Goal: Check status

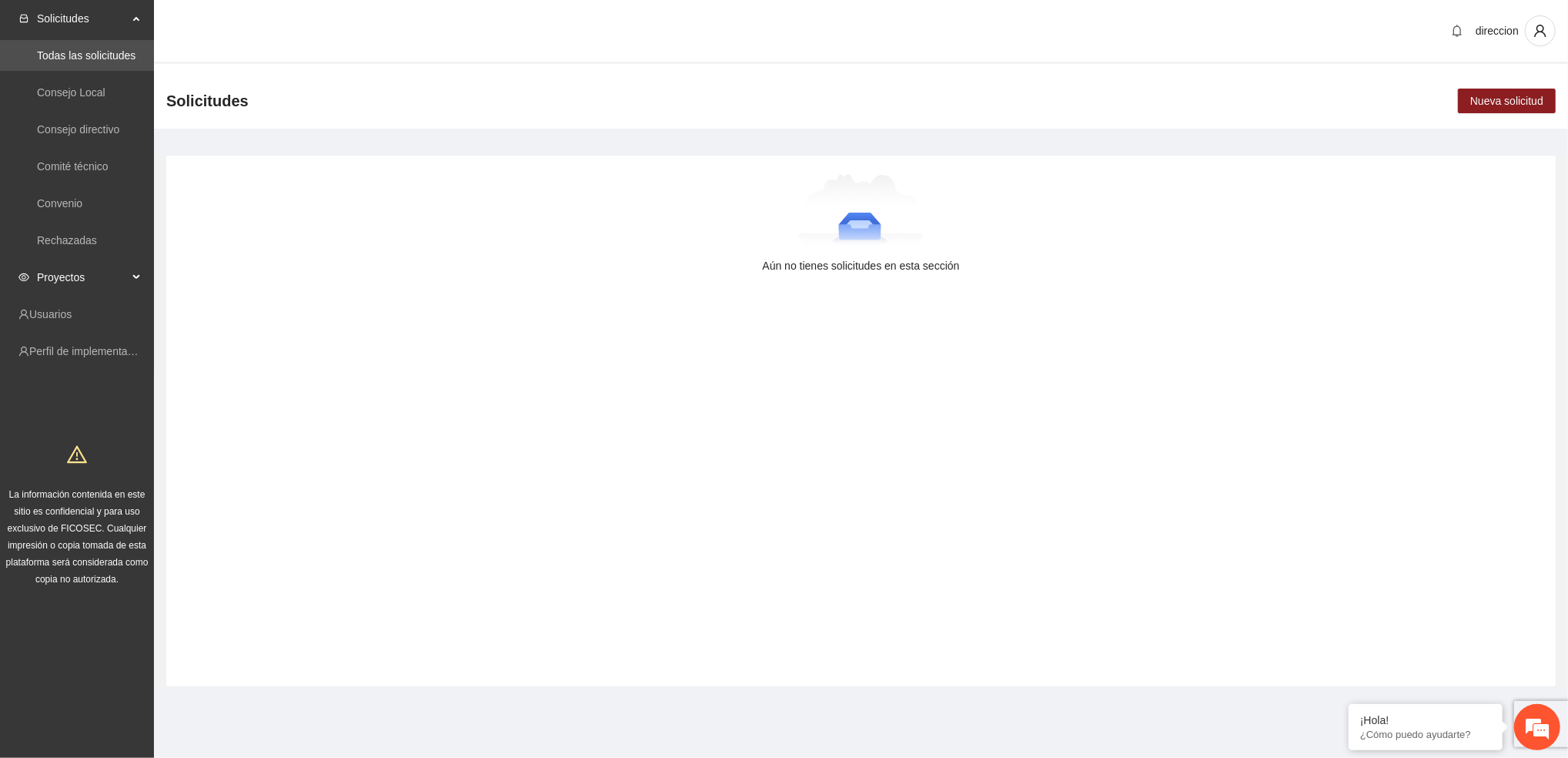
click at [120, 280] on span "Proyectos" at bounding box center [83, 277] width 91 height 31
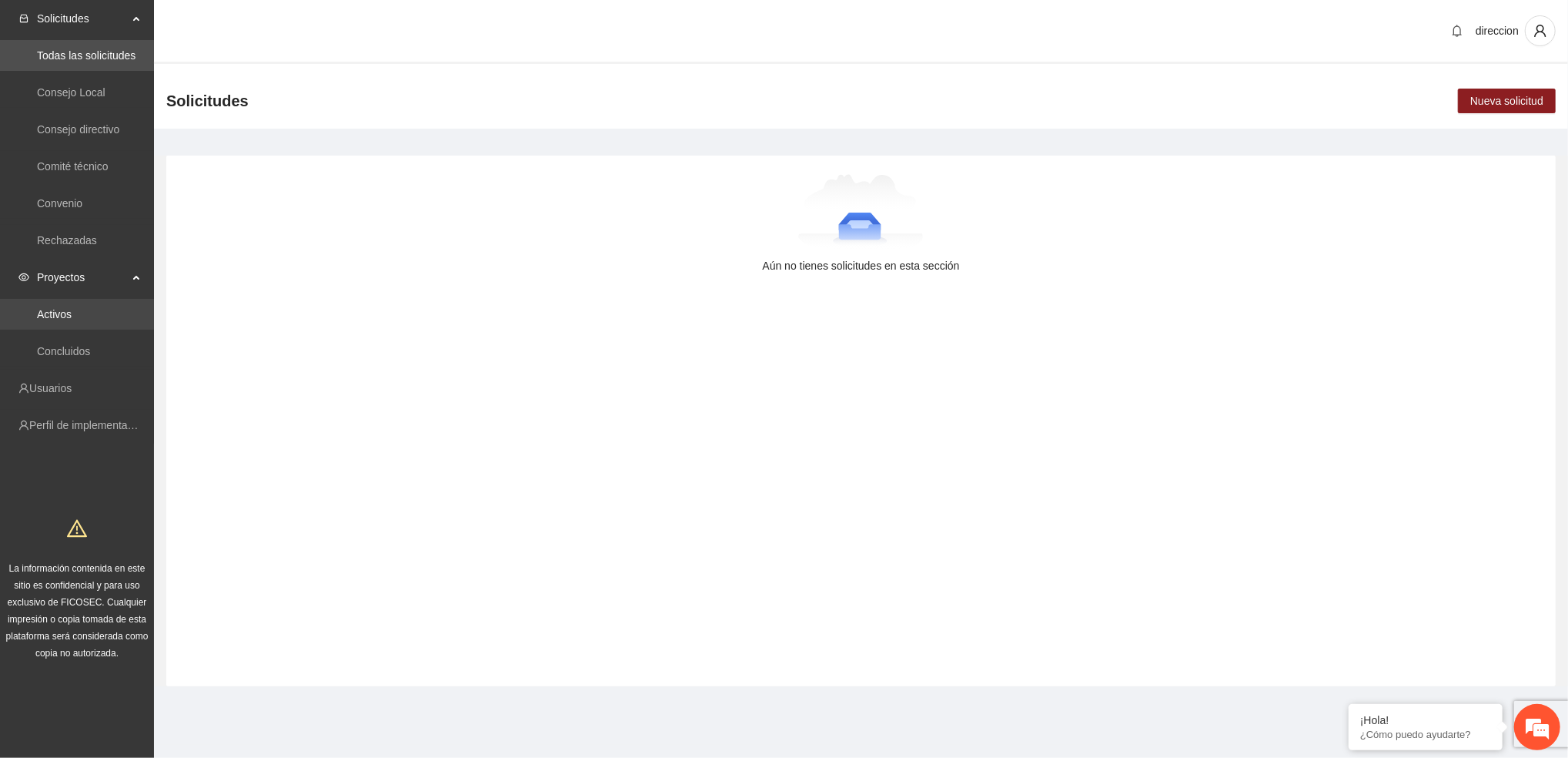
click at [72, 316] on link "Activos" at bounding box center [54, 314] width 35 height 12
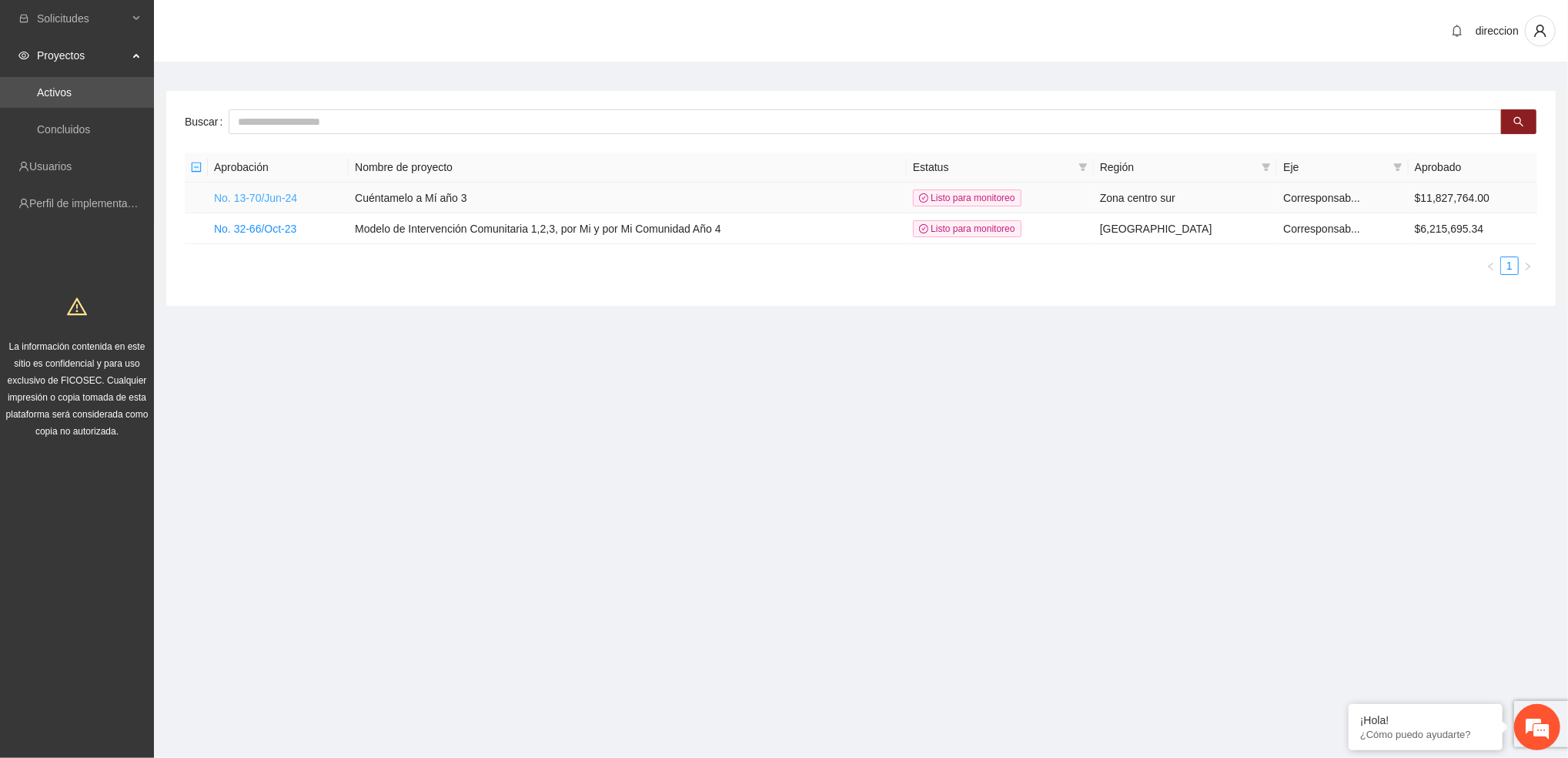
click at [243, 193] on link "No. 13-70/Jun-24" at bounding box center [255, 198] width 83 height 12
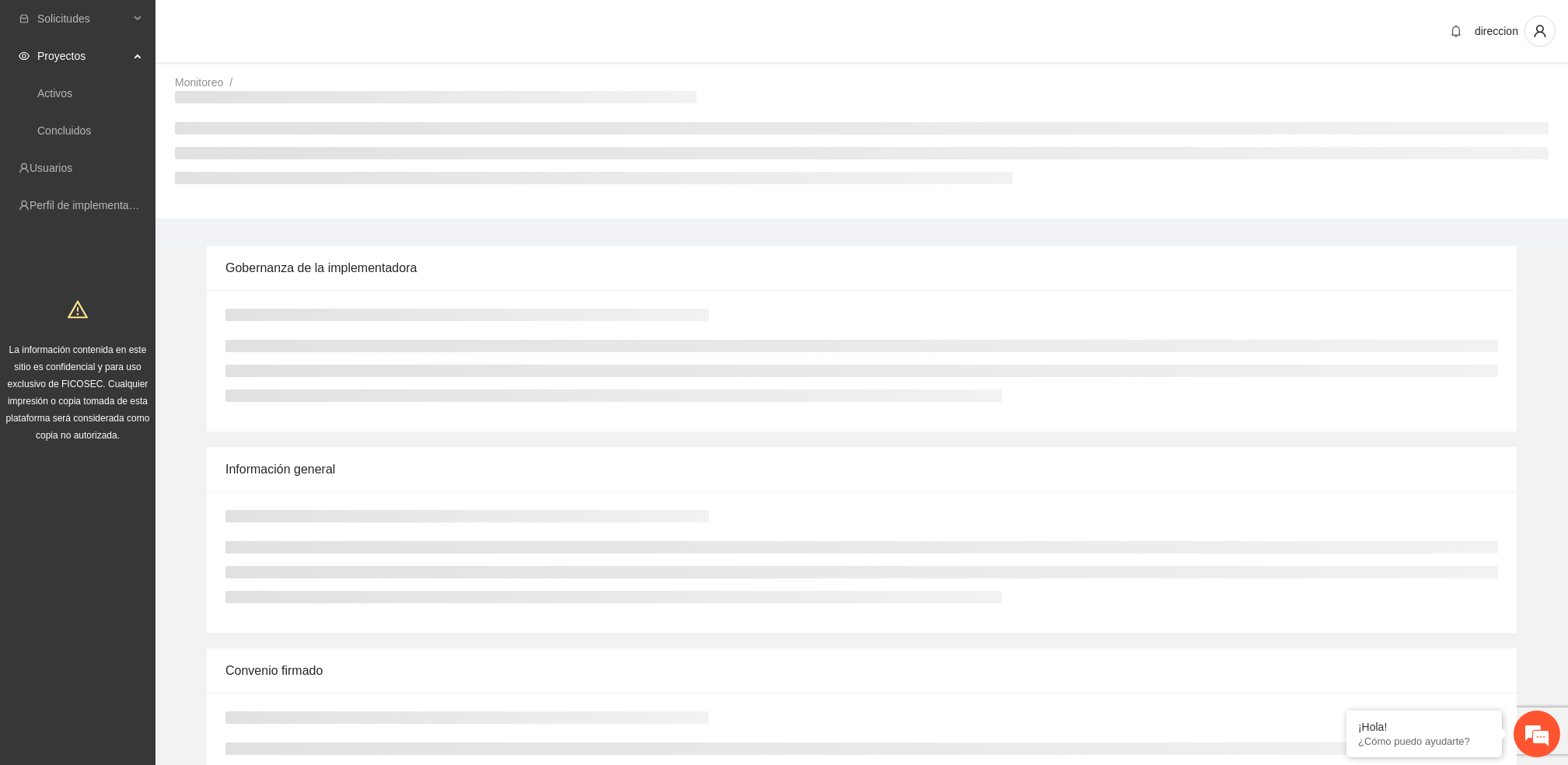
click at [244, 203] on div "Monitoreo / /" at bounding box center [862, 146] width 1413 height 145
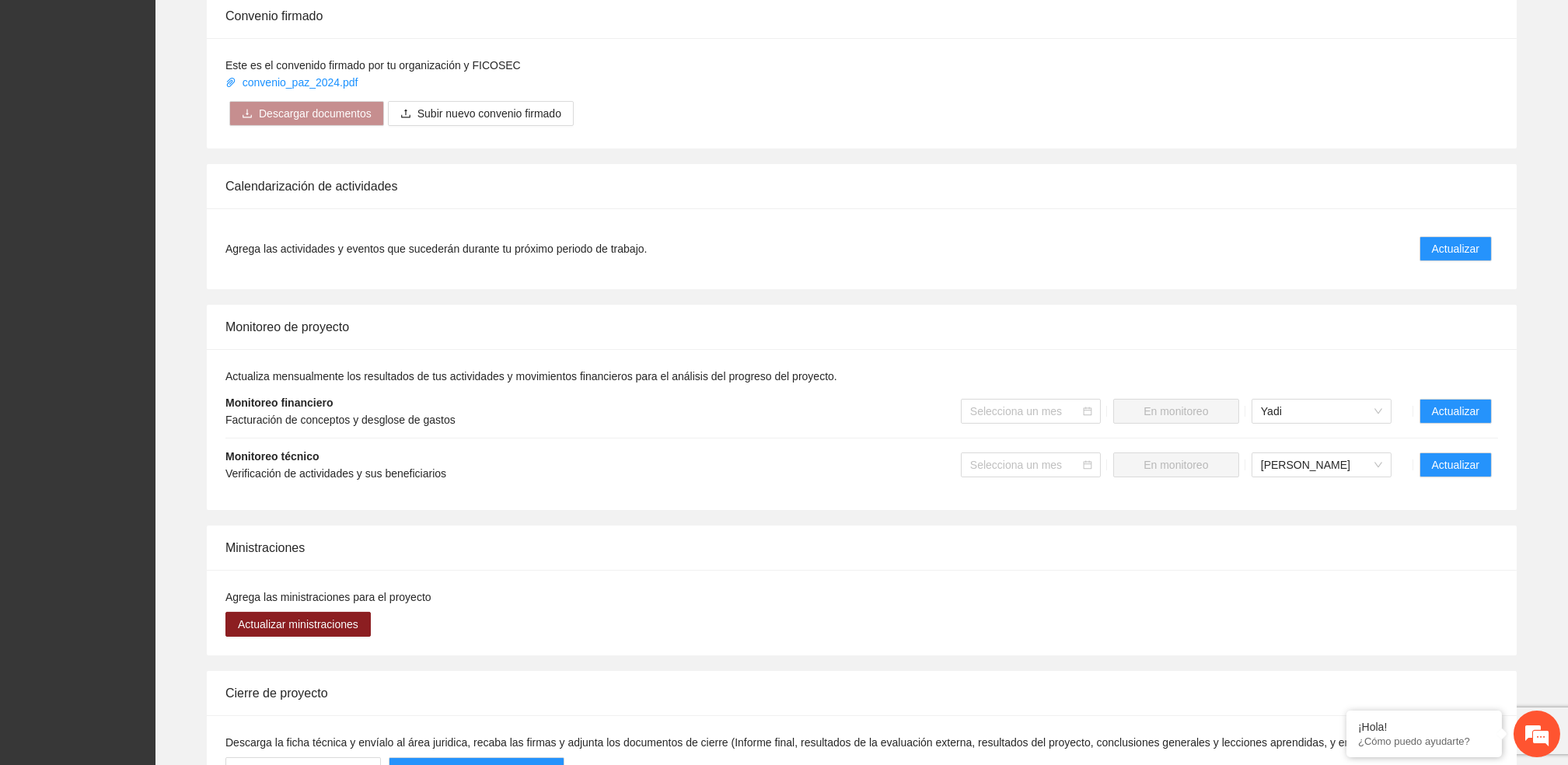
scroll to position [1146, 0]
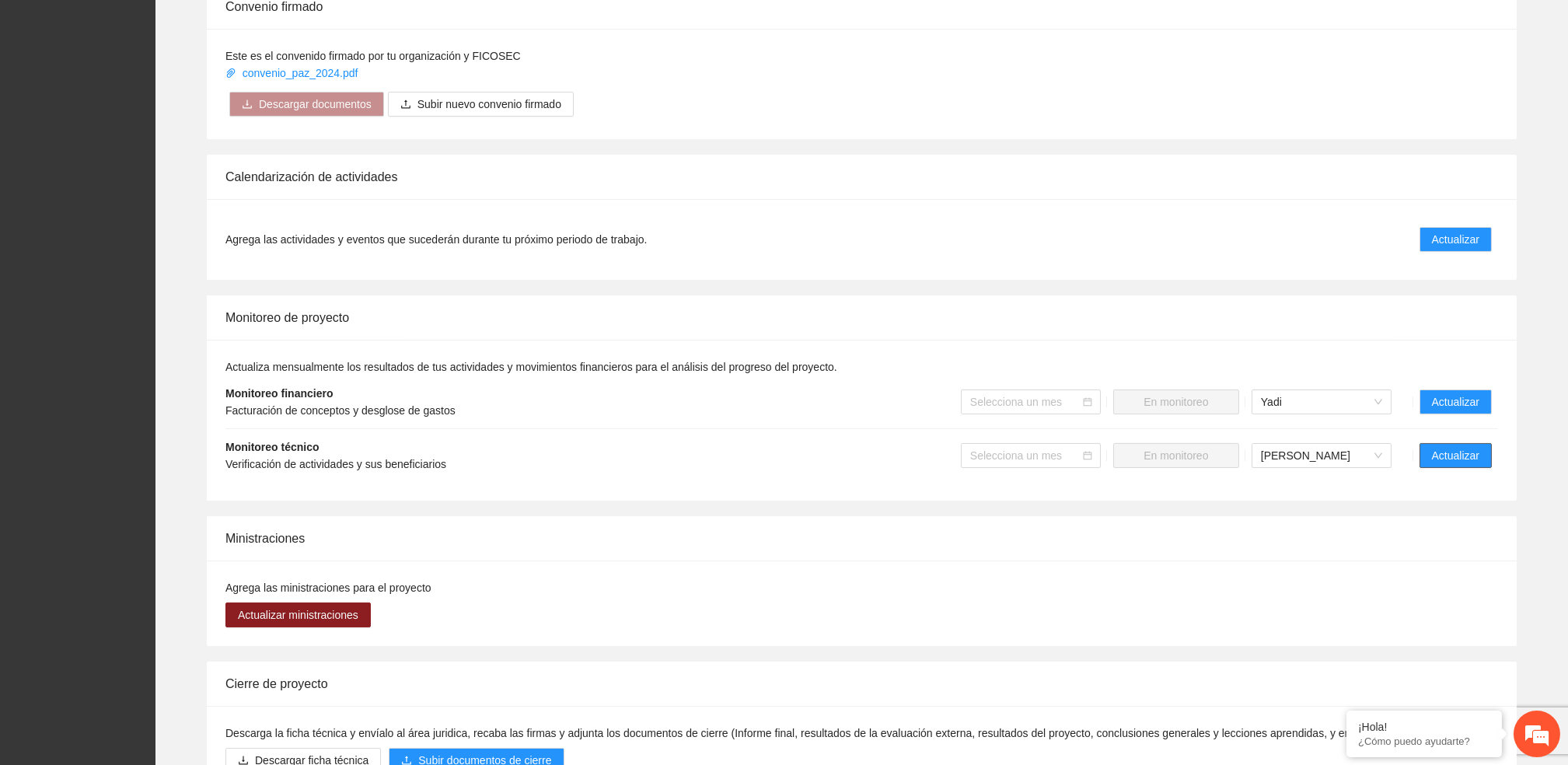
click at [1438, 447] on span "Actualizar" at bounding box center [1456, 456] width 48 height 17
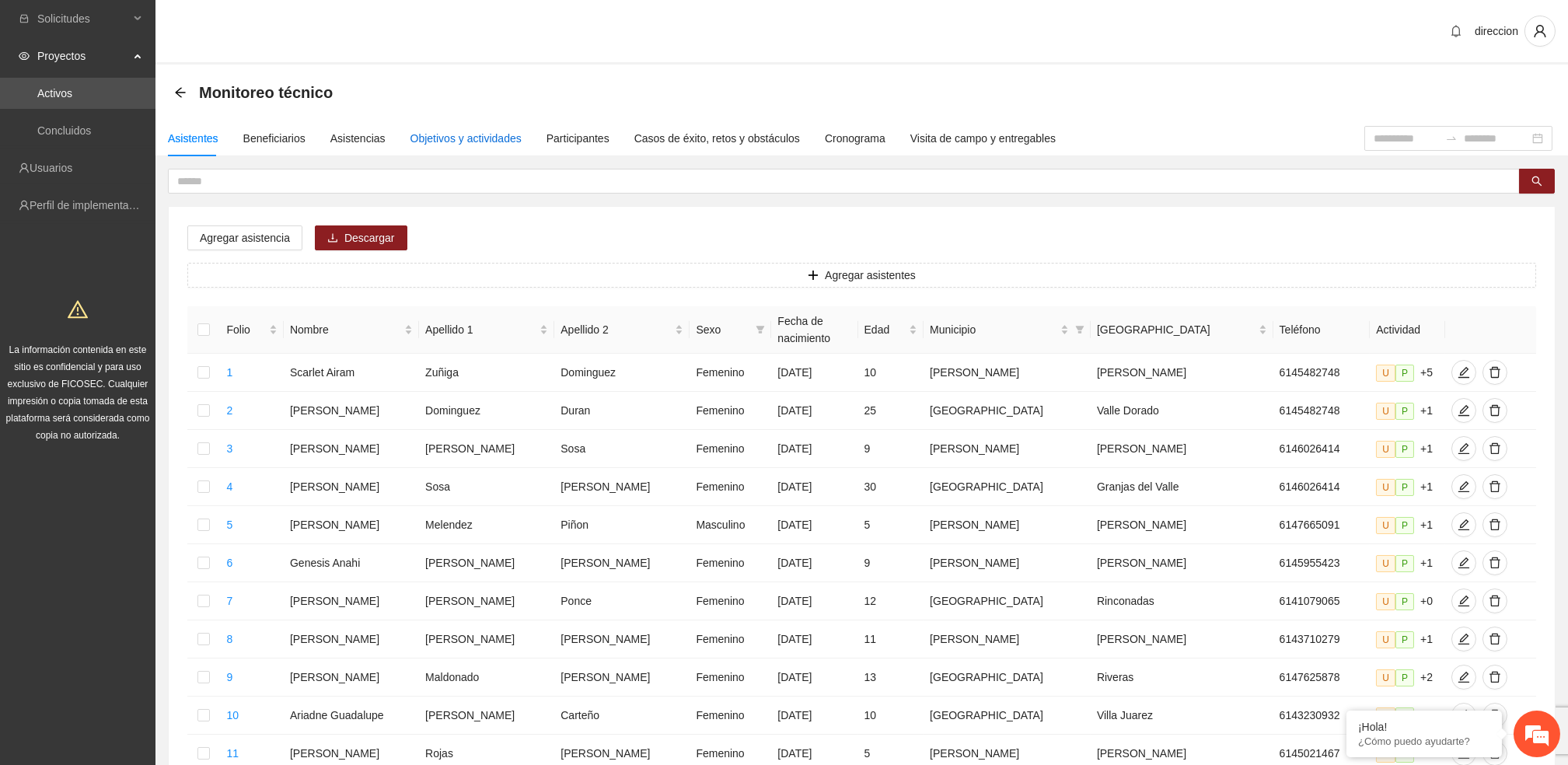
click at [498, 134] on div "Objetivos y actividades" at bounding box center [466, 139] width 111 height 17
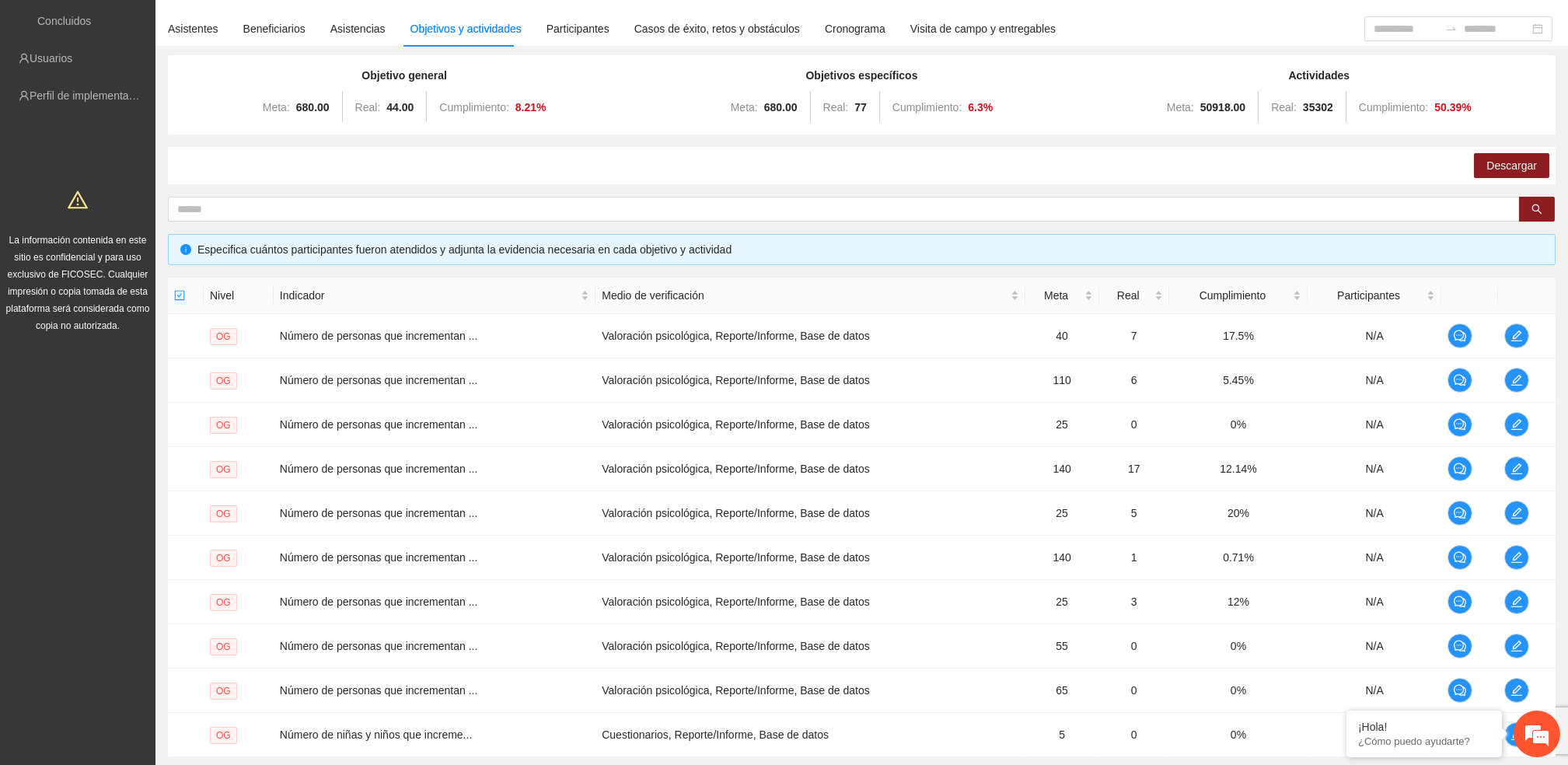
scroll to position [250, 0]
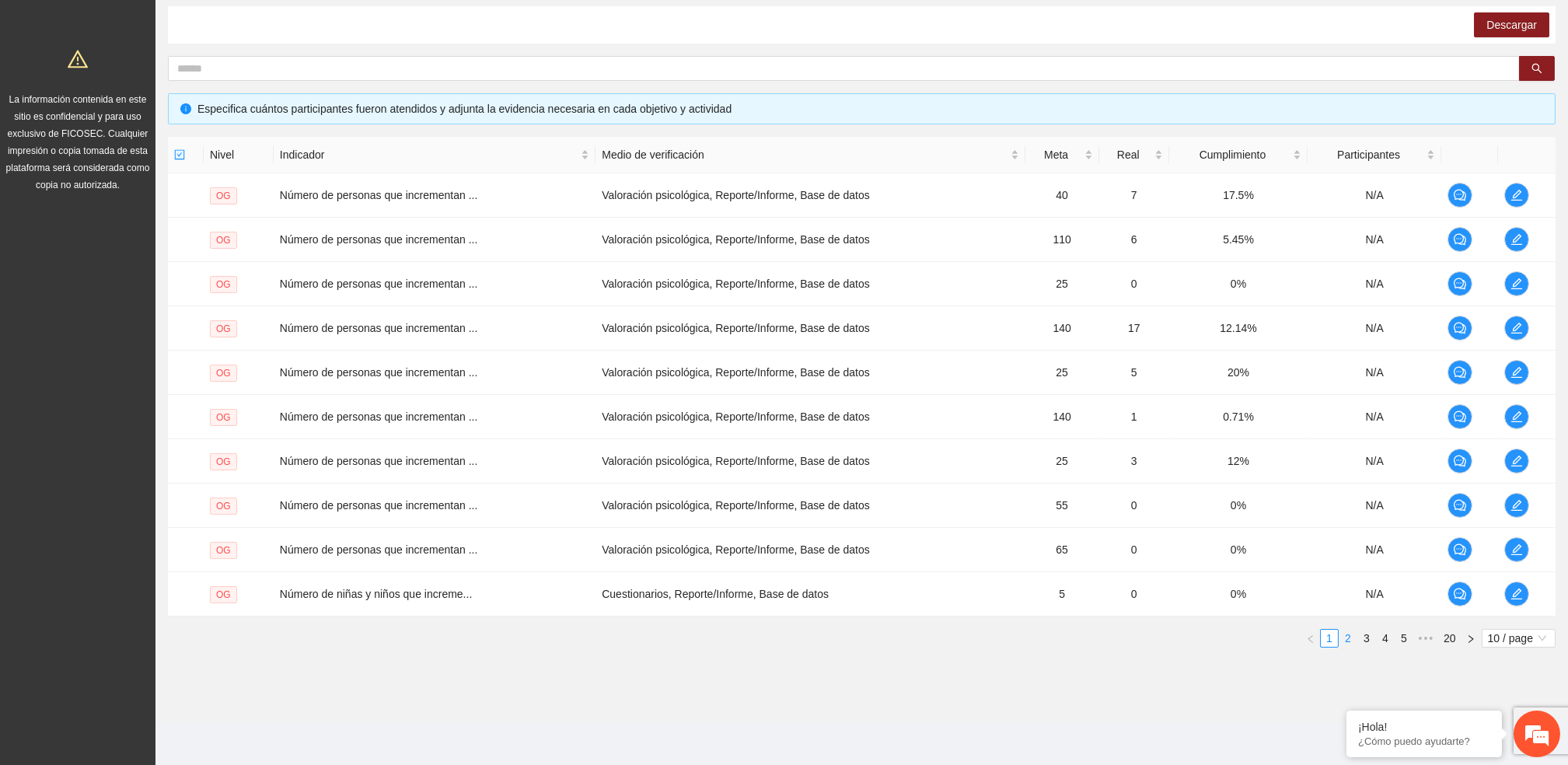
click at [1349, 643] on link "2" at bounding box center [1348, 638] width 17 height 17
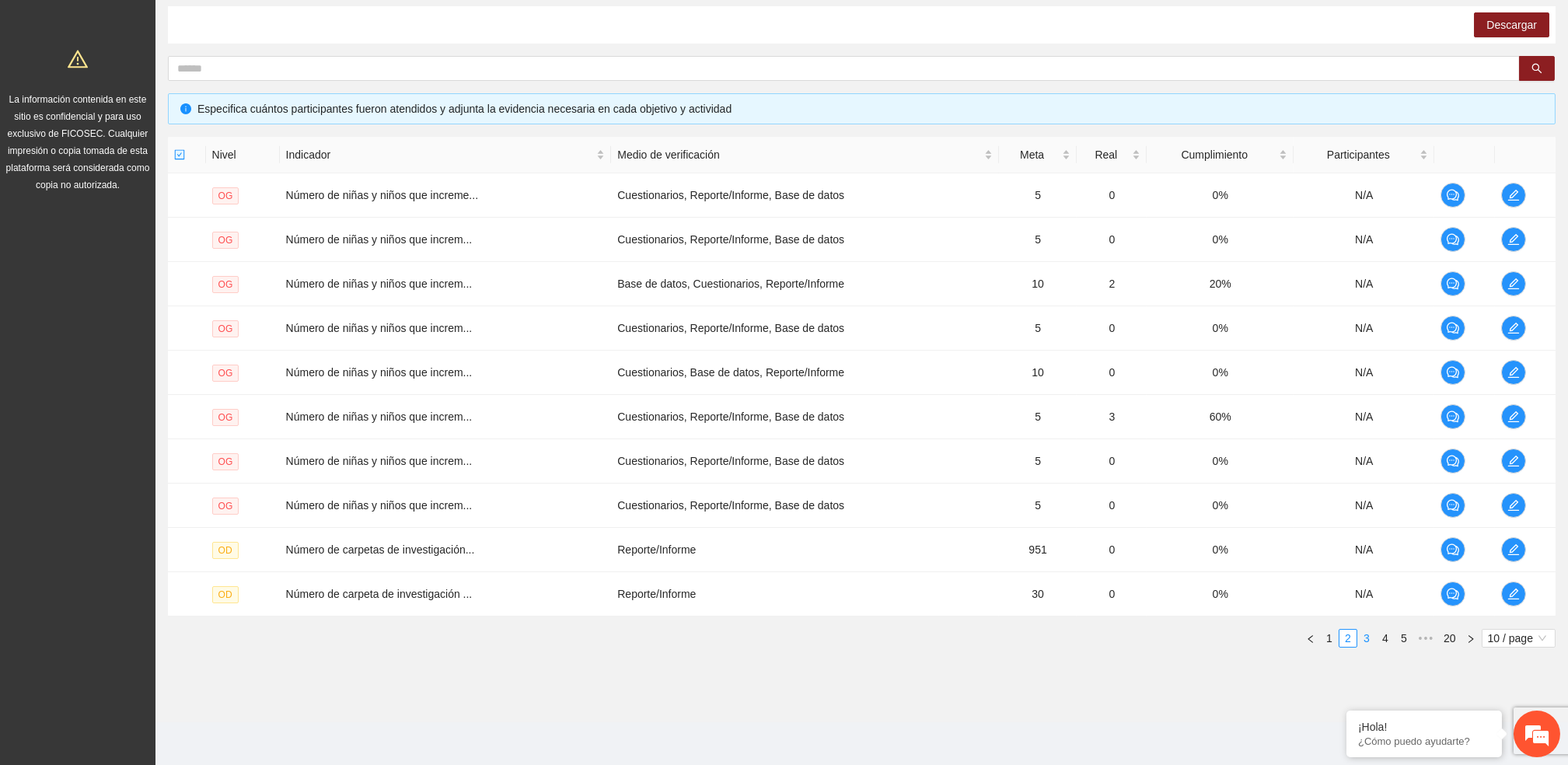
click at [1365, 638] on link "3" at bounding box center [1367, 638] width 17 height 17
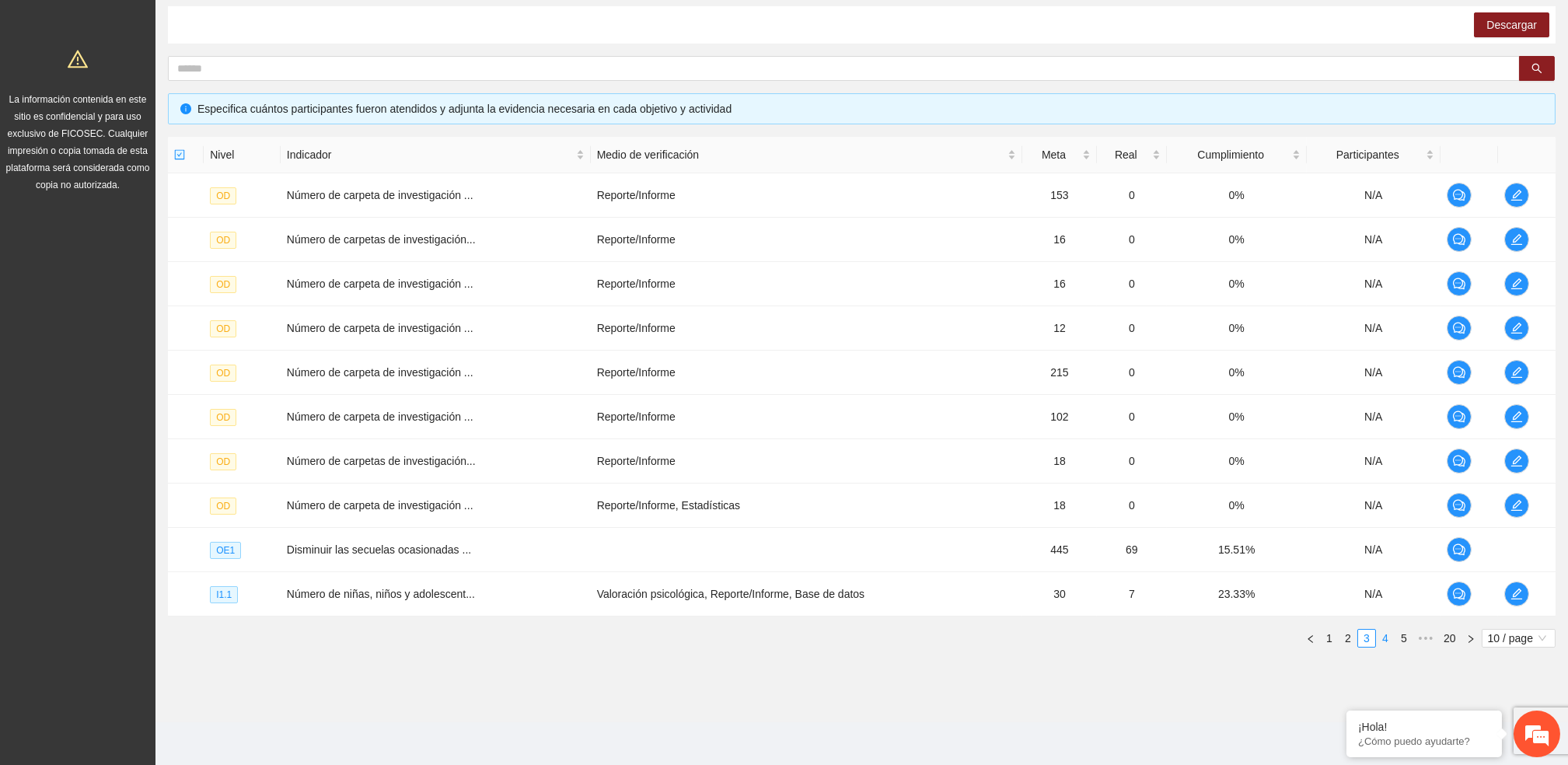
click at [1383, 638] on link "4" at bounding box center [1386, 638] width 17 height 17
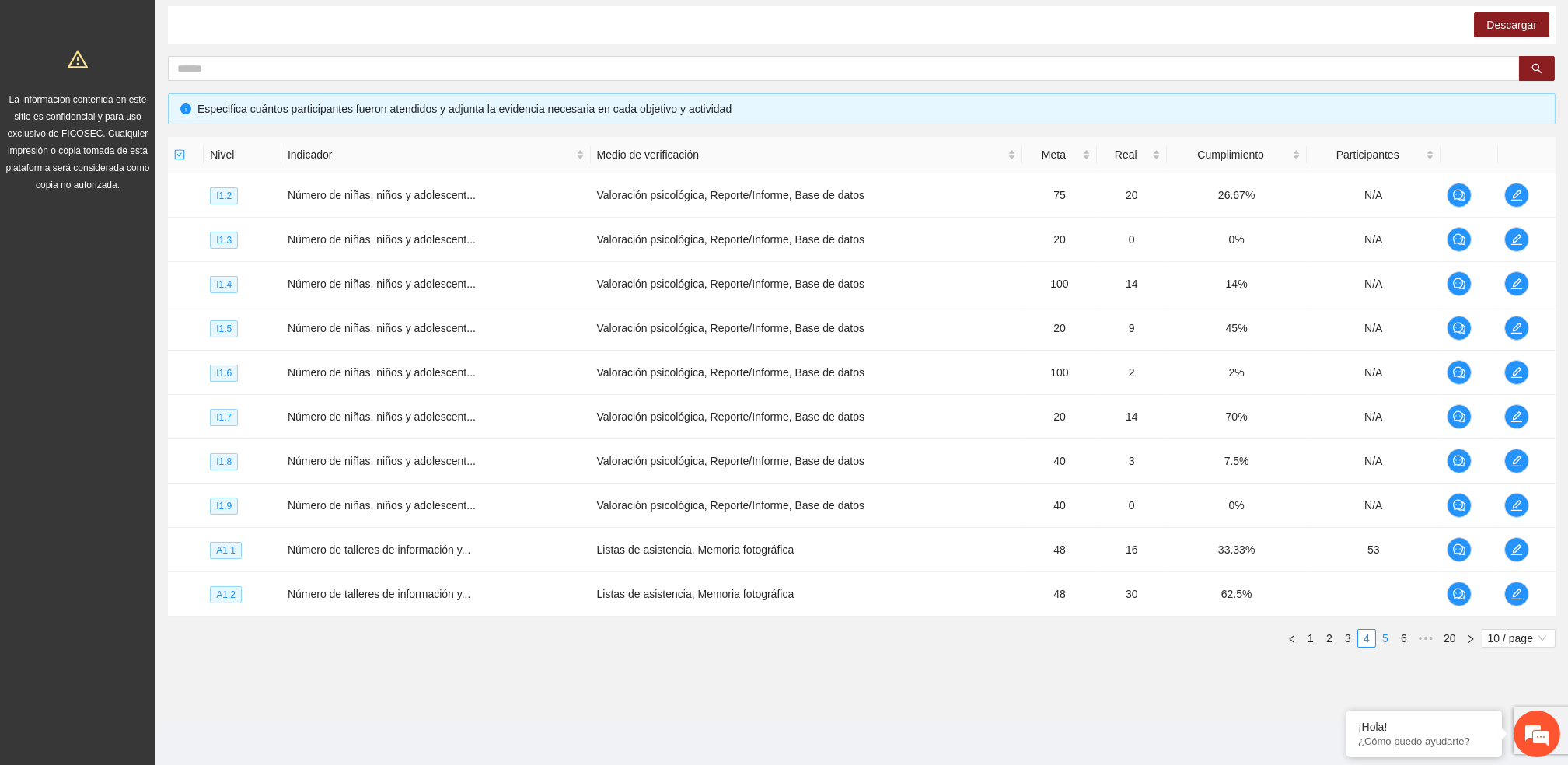
click at [1381, 639] on link "5" at bounding box center [1386, 638] width 17 height 17
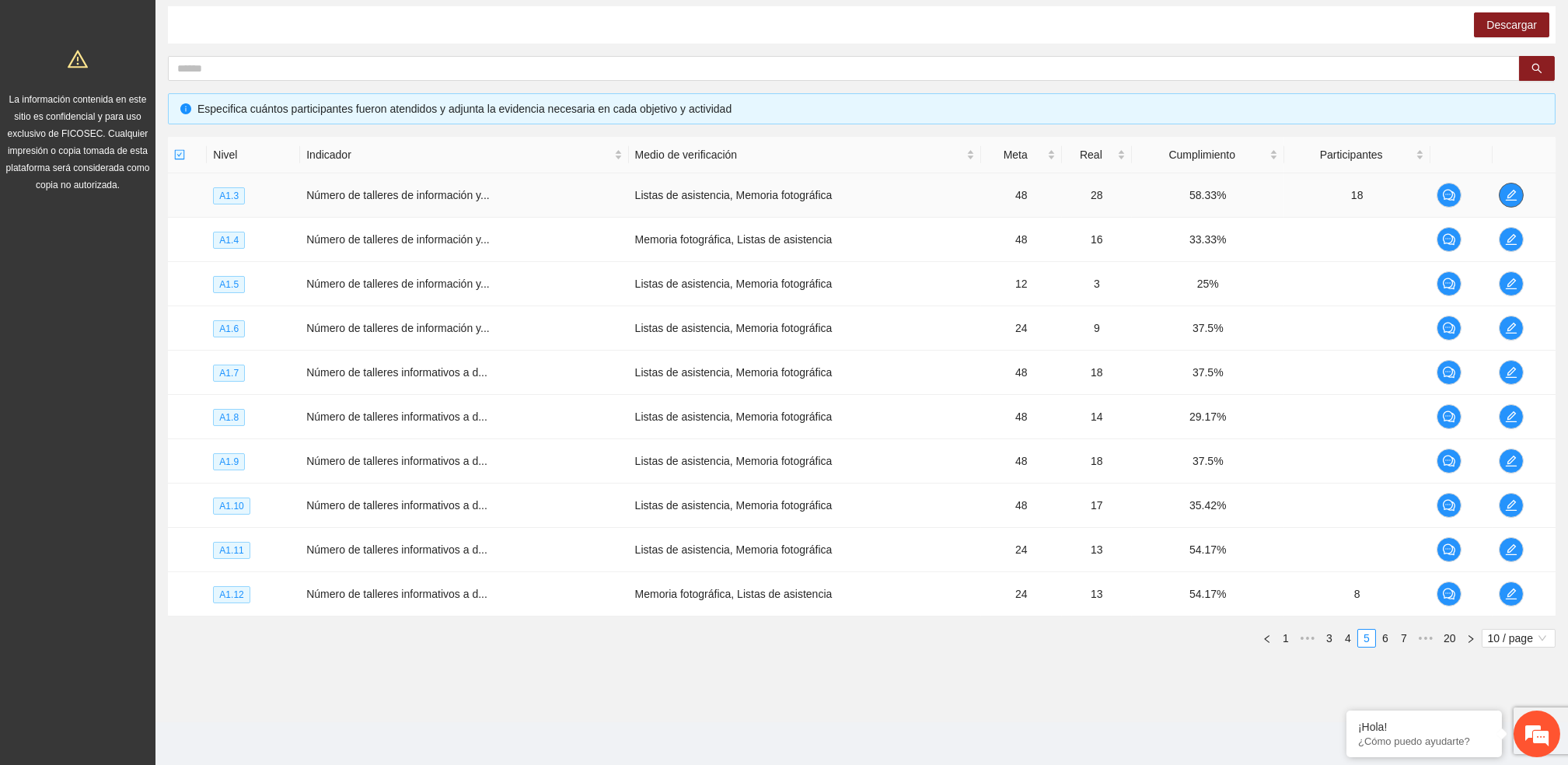
click at [1520, 198] on span "edit" at bounding box center [1511, 195] width 23 height 12
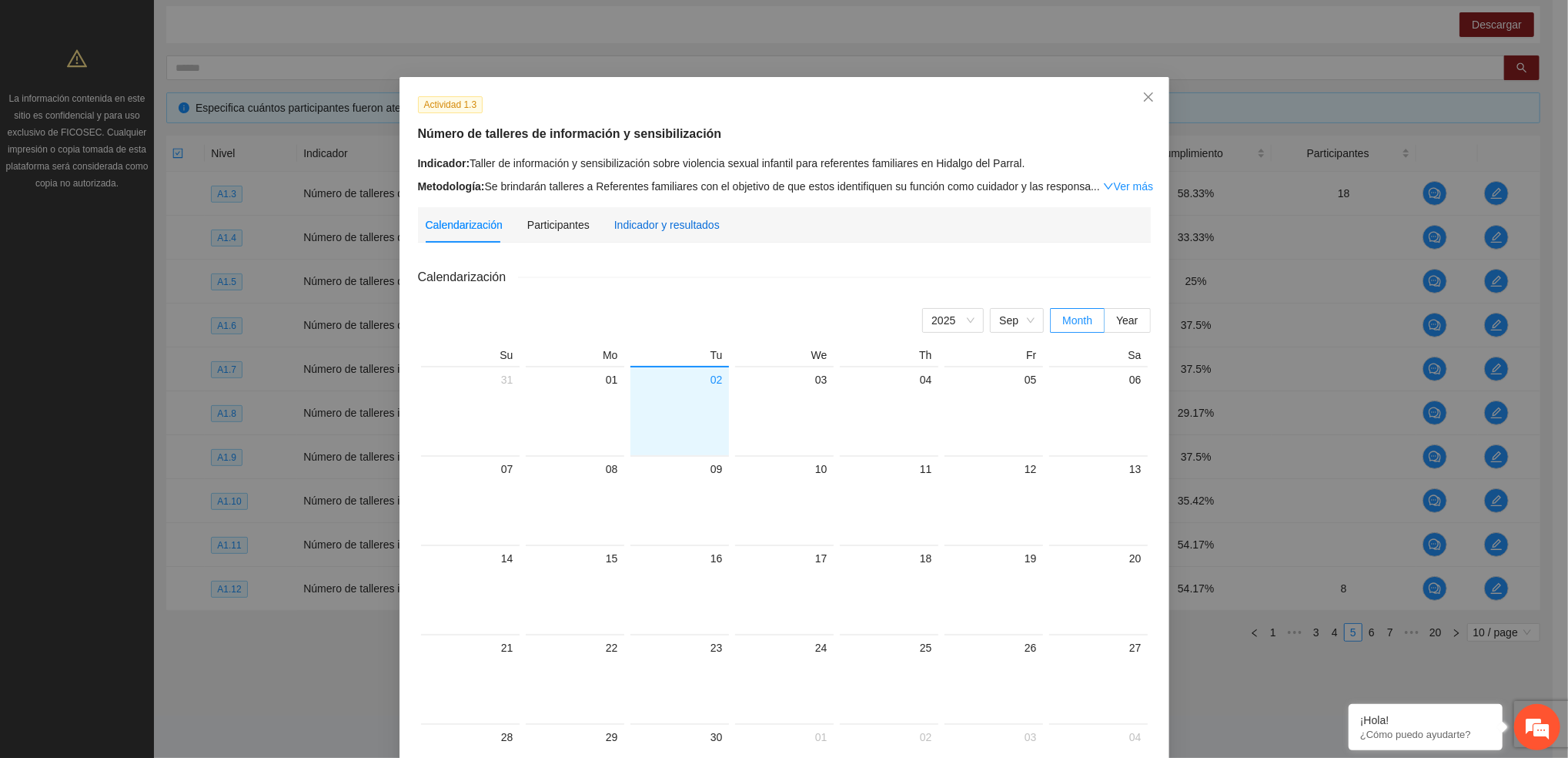
click at [614, 222] on div "Indicador y resultados" at bounding box center [667, 225] width 106 height 17
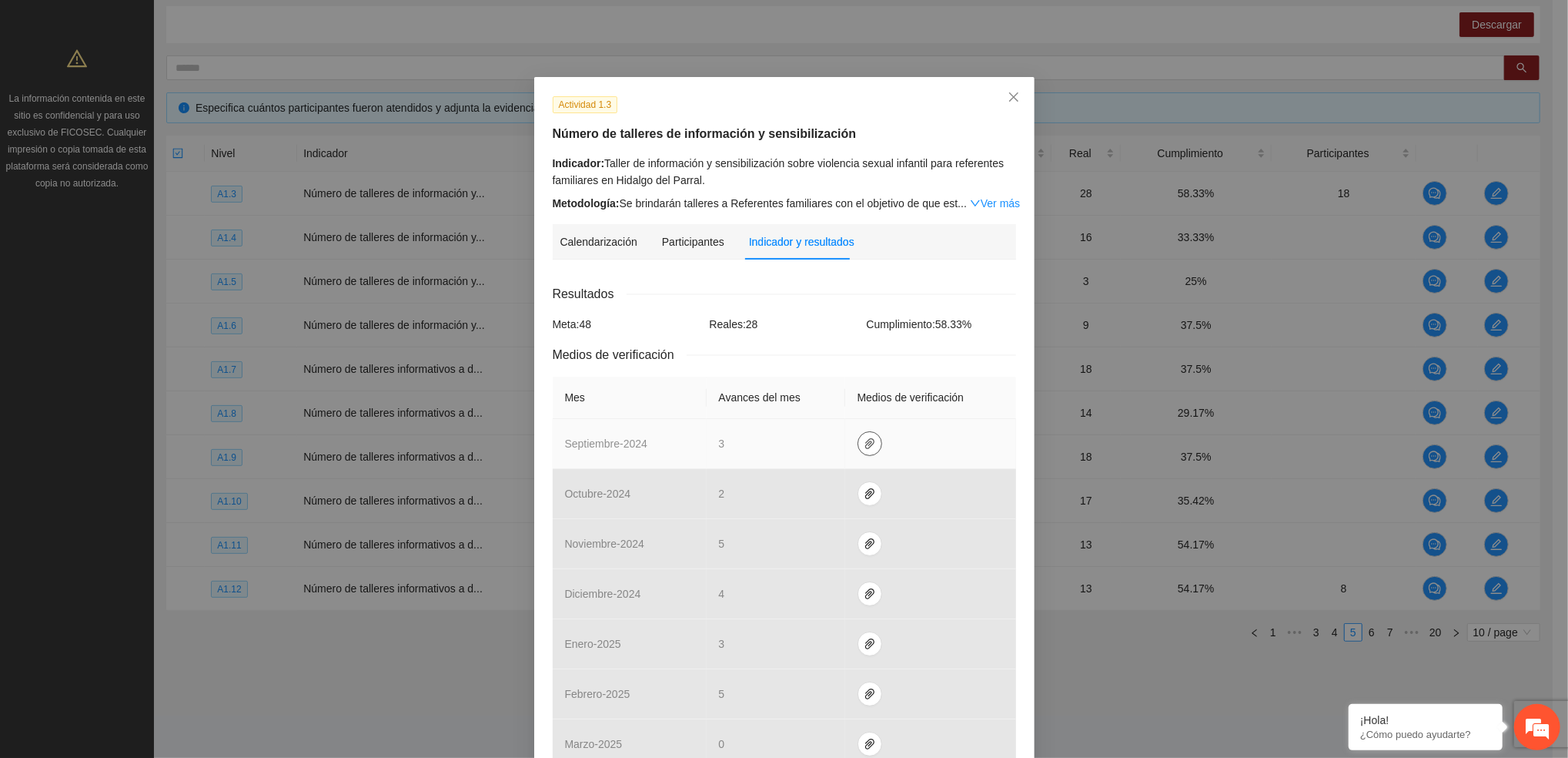
click at [862, 454] on button "button" at bounding box center [870, 444] width 25 height 25
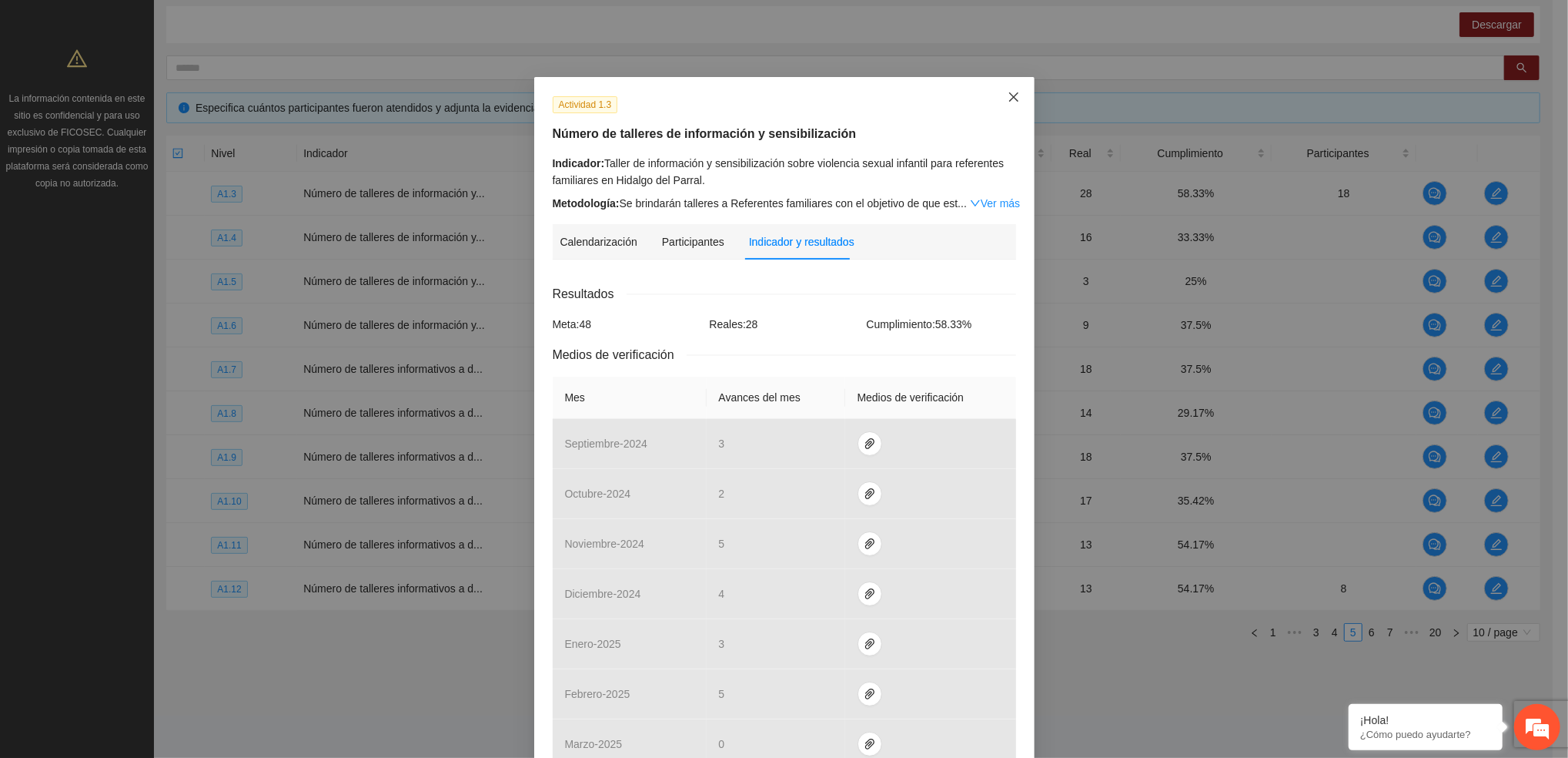
click at [1009, 100] on icon "close" at bounding box center [1013, 97] width 9 height 9
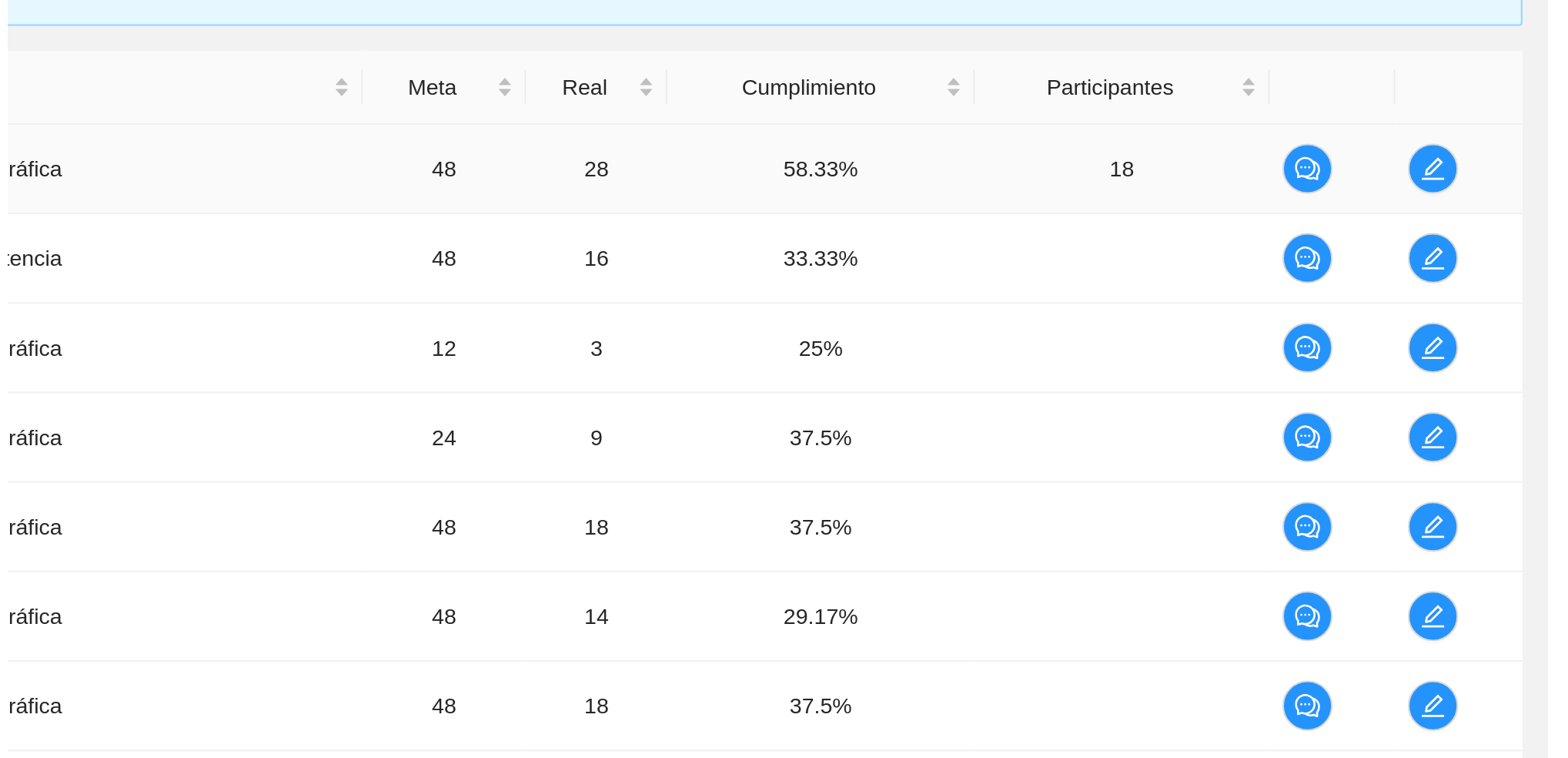
scroll to position [217, 0]
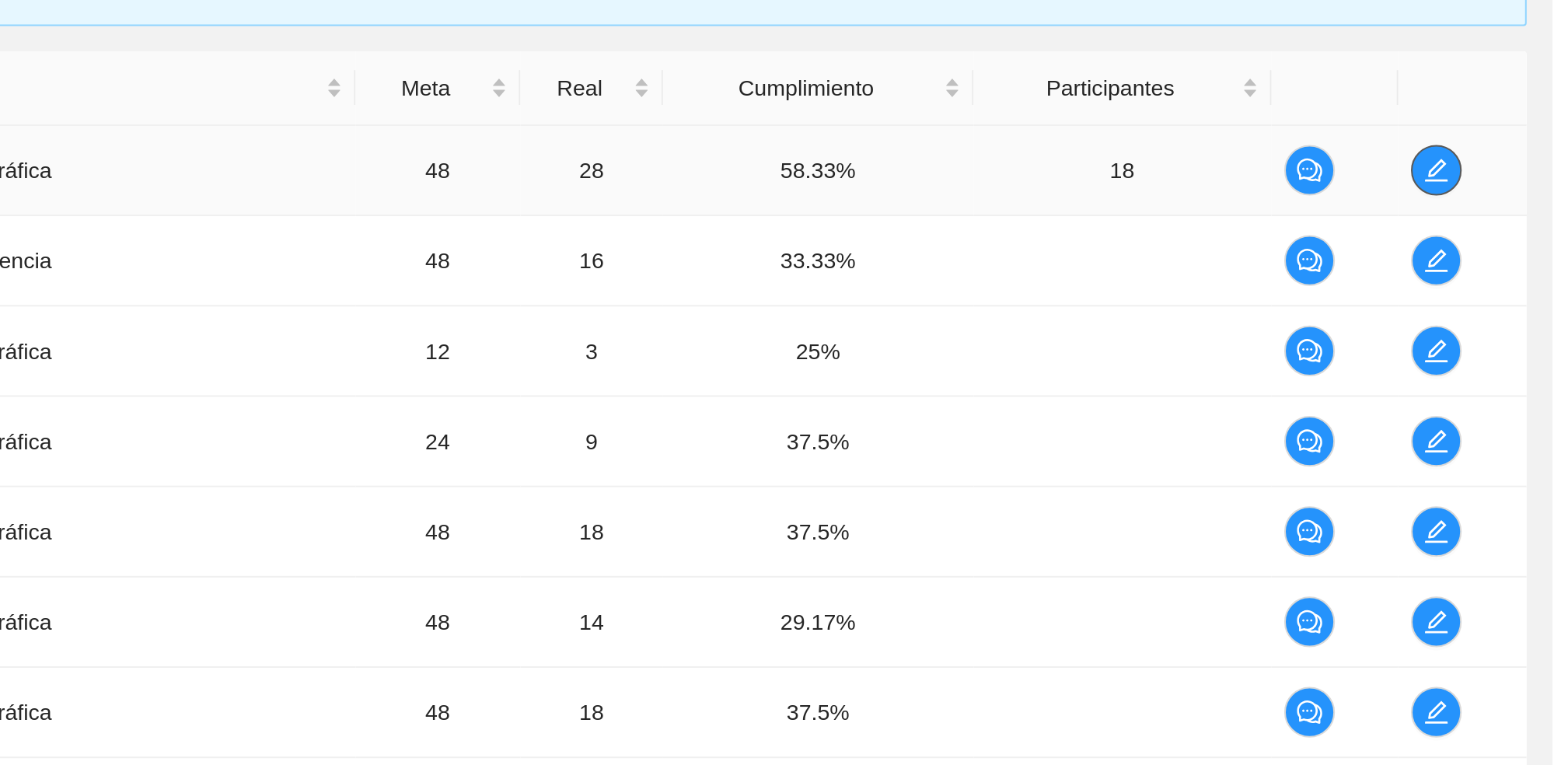
click at [1516, 224] on icon "edit" at bounding box center [1511, 226] width 12 height 12
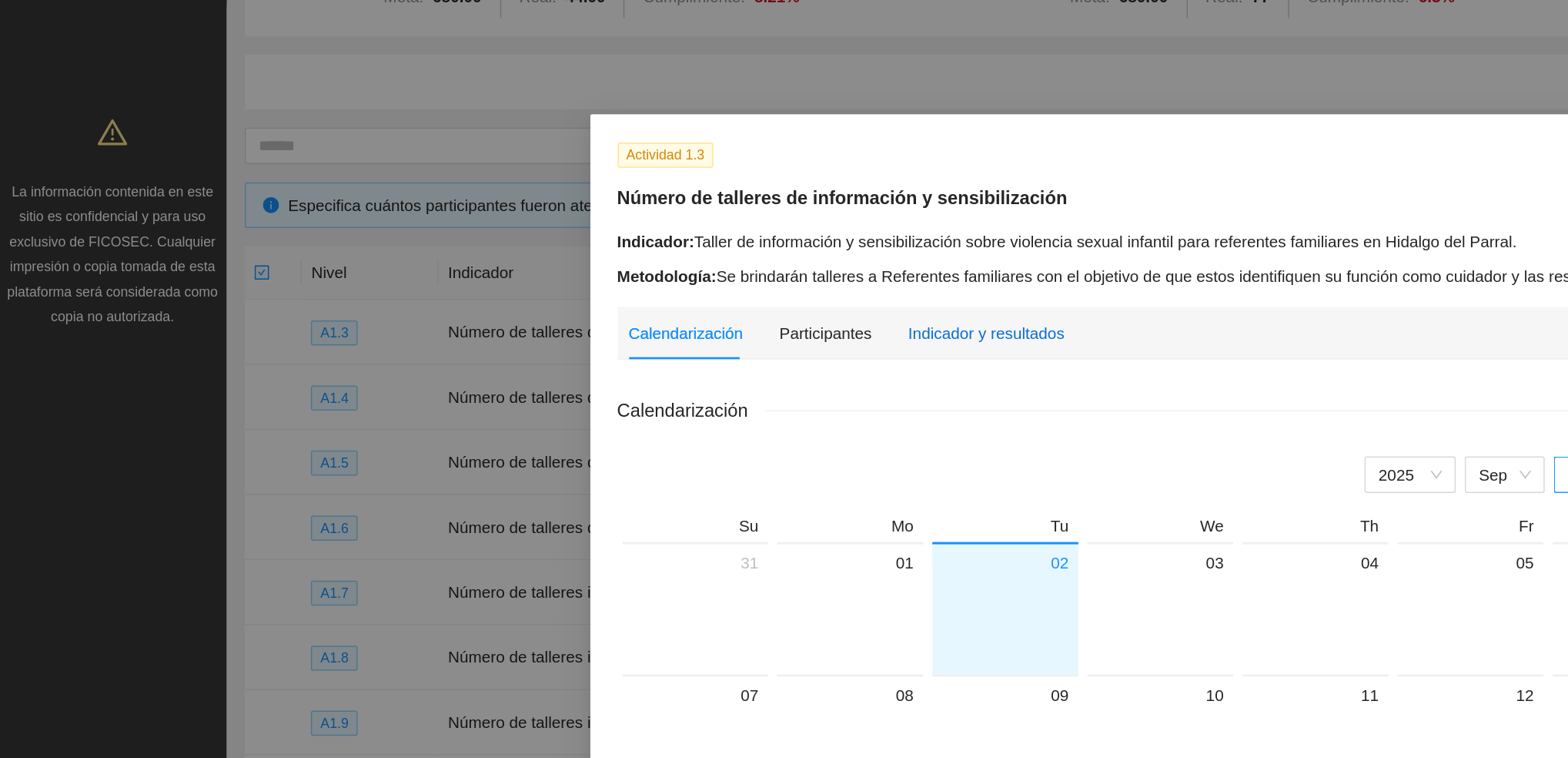
click at [667, 224] on div "Indicador y resultados" at bounding box center [667, 225] width 106 height 17
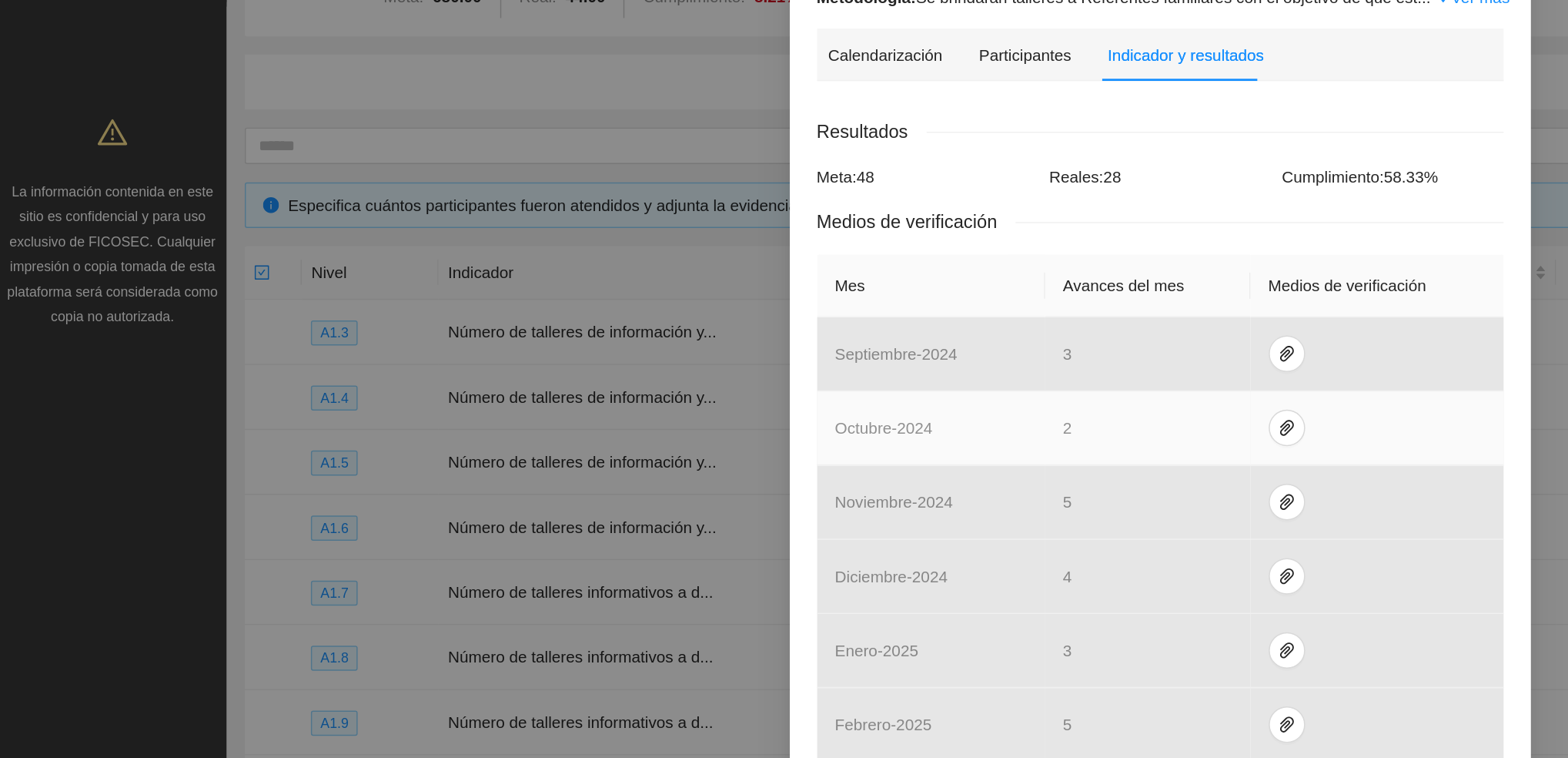
scroll to position [246, 0]
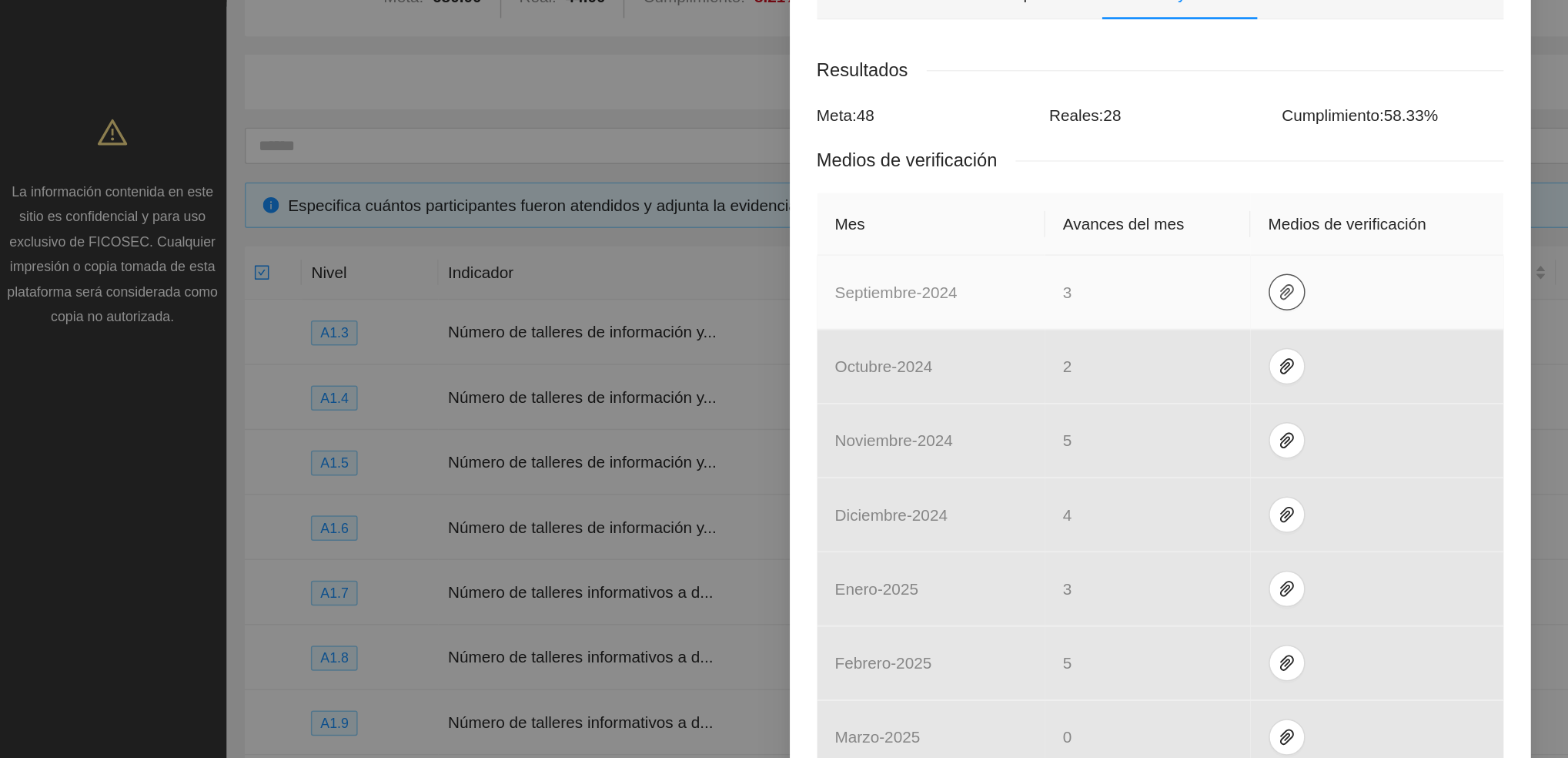
click at [863, 195] on icon "paper-clip" at bounding box center [870, 197] width 12 height 12
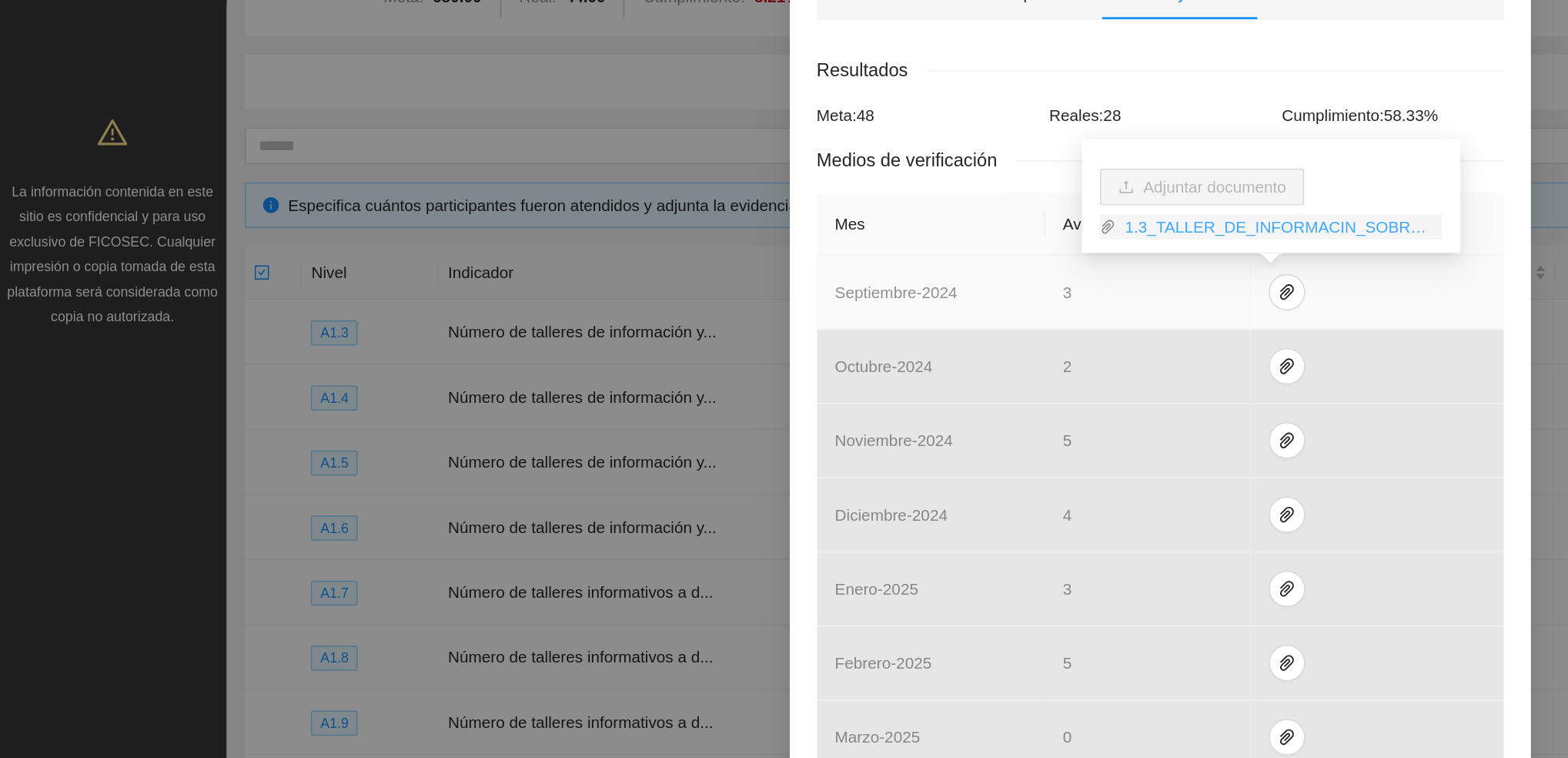
click at [840, 151] on link "1.3_TALLER_DE_INFORMACIN_SOBRE_VIOLENCIA_SEXUAL_A_RFselected.zip" at bounding box center [864, 154] width 220 height 17
